Goal: Information Seeking & Learning: Check status

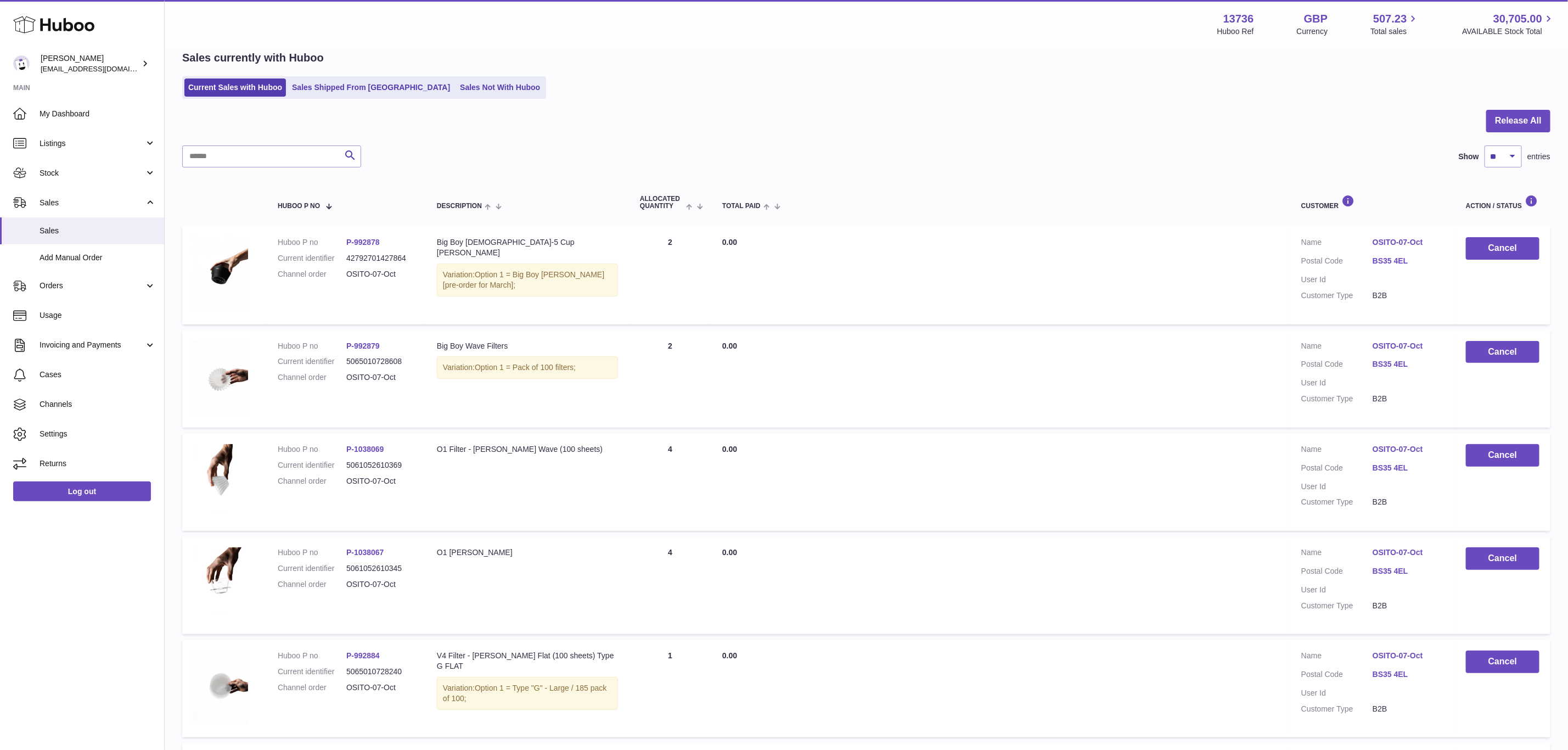
scroll to position [49, 0]
